Goal: Transaction & Acquisition: Purchase product/service

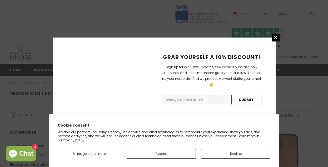
scroll to position [667, 0]
